Goal: Navigation & Orientation: Find specific page/section

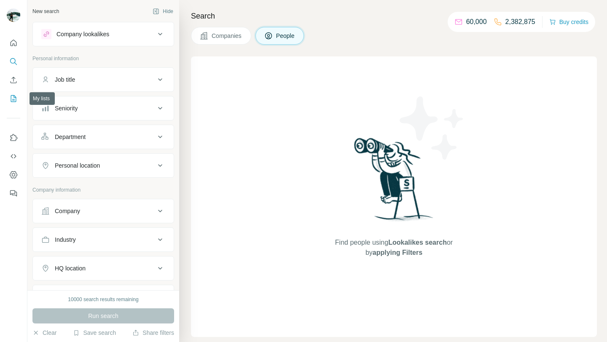
click at [13, 99] on icon "My lists" at bounding box center [13, 98] width 8 height 8
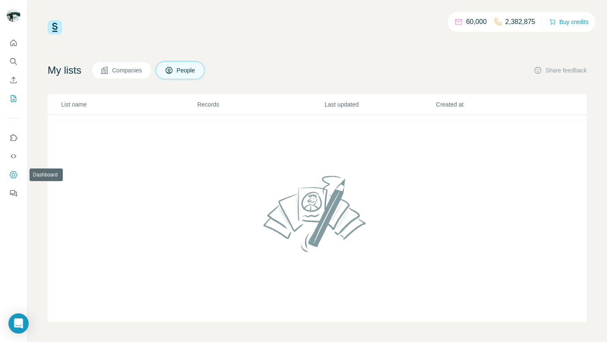
click at [13, 174] on icon "Dashboard" at bounding box center [13, 175] width 8 height 8
click at [175, 134] on td at bounding box center [317, 218] width 539 height 207
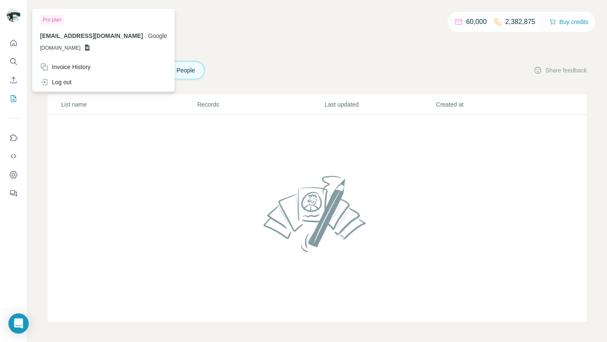
click at [13, 16] on img at bounding box center [13, 14] width 13 height 13
click at [80, 48] on span "[DOMAIN_NAME]" at bounding box center [60, 48] width 40 height 8
click at [68, 48] on span "[DOMAIN_NAME]" at bounding box center [60, 48] width 40 height 8
click at [57, 48] on span "[DOMAIN_NAME]" at bounding box center [60, 48] width 40 height 8
click at [47, 48] on span "[DOMAIN_NAME]" at bounding box center [60, 48] width 40 height 8
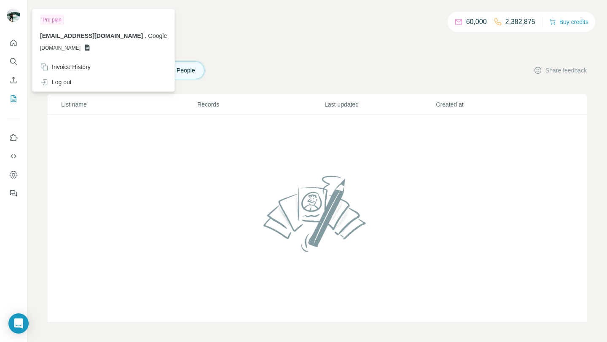
click at [148, 35] on span "Google" at bounding box center [157, 35] width 19 height 7
click at [80, 48] on span "[DOMAIN_NAME]" at bounding box center [60, 48] width 40 height 8
click at [90, 46] on icon at bounding box center [87, 48] width 5 height 6
click at [82, 52] on div "Pro plan jafrijaffry@google.com . Google GSHEETSGOOGLE.COM" at bounding box center [103, 35] width 139 height 49
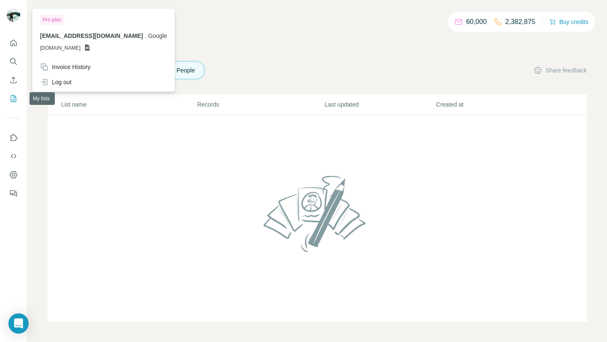
click at [15, 91] on button "My lists" at bounding box center [13, 98] width 13 height 15
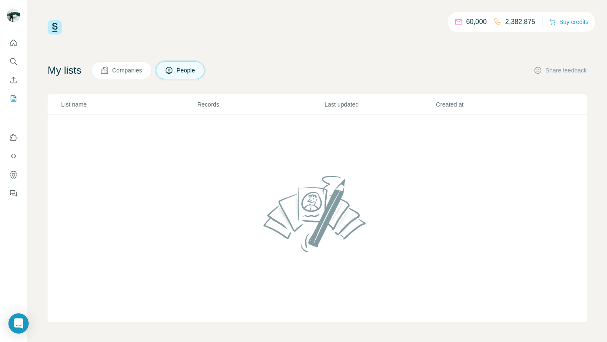
click at [202, 108] on p "Records" at bounding box center [260, 104] width 126 height 8
click at [138, 62] on button "Companies" at bounding box center [121, 71] width 60 height 18
click at [134, 69] on span "Companies" at bounding box center [127, 70] width 31 height 8
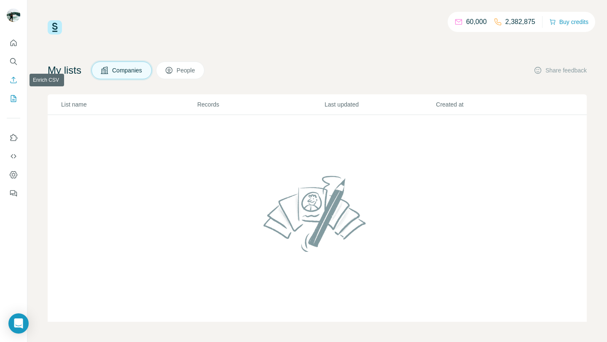
click at [14, 82] on icon "Enrich CSV" at bounding box center [13, 80] width 8 height 8
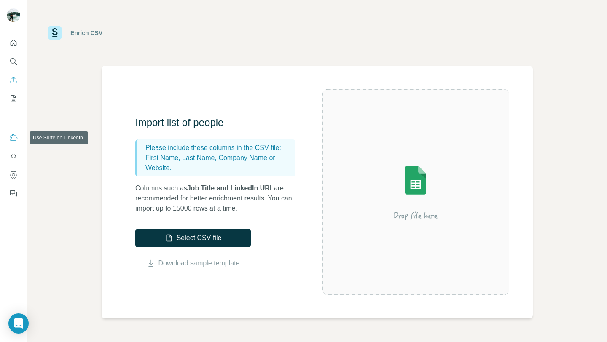
click at [12, 136] on icon "Use Surfe on LinkedIn" at bounding box center [13, 138] width 8 height 8
click at [14, 176] on icon "Dashboard" at bounding box center [13, 175] width 8 height 8
click at [10, 174] on icon "Dashboard" at bounding box center [14, 174] width 8 height 7
